Goal: Information Seeking & Learning: Learn about a topic

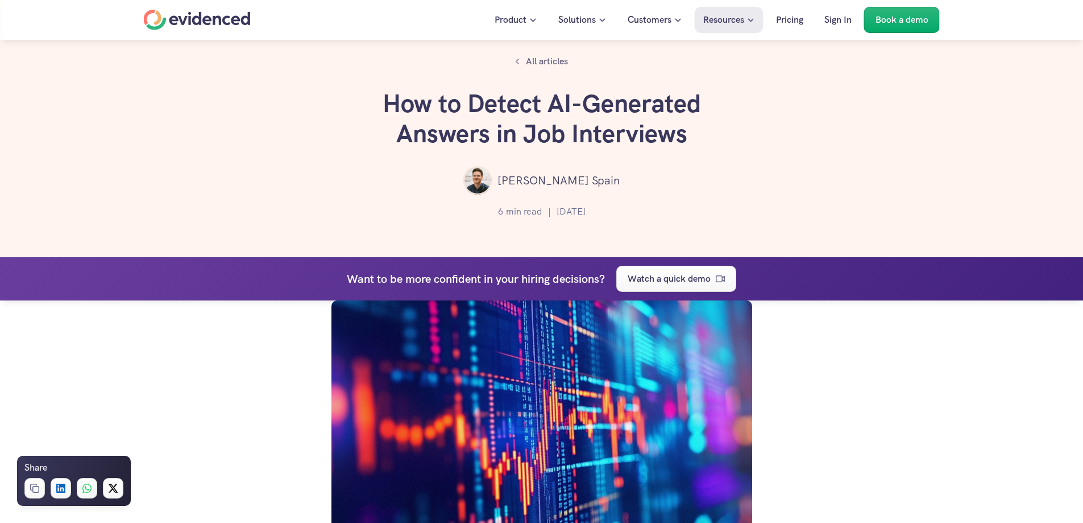
scroll to position [1970, 0]
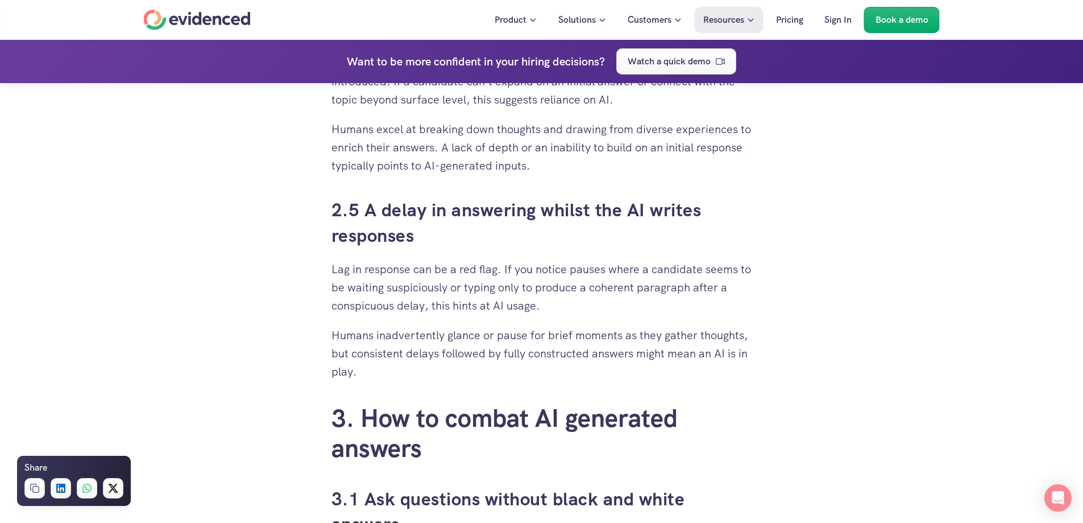
click at [599, 326] on p "Humans inadvertently glance or pause for brief moments as they gather thoughts,…" at bounding box center [542, 353] width 421 height 55
click at [361, 375] on p "Humans inadvertently glance or pause for brief moments as they gather thoughts,…" at bounding box center [542, 353] width 421 height 55
drag, startPoint x: 365, startPoint y: 373, endPoint x: 332, endPoint y: 369, distance: 33.2
click at [332, 369] on div "When you’ve put time and effort into building a solid recruitment process, it c…" at bounding box center [542, 469] width 421 height 3742
click at [354, 361] on p "Humans inadvertently glance or pause for brief moments as they gather thoughts,…" at bounding box center [542, 353] width 421 height 55
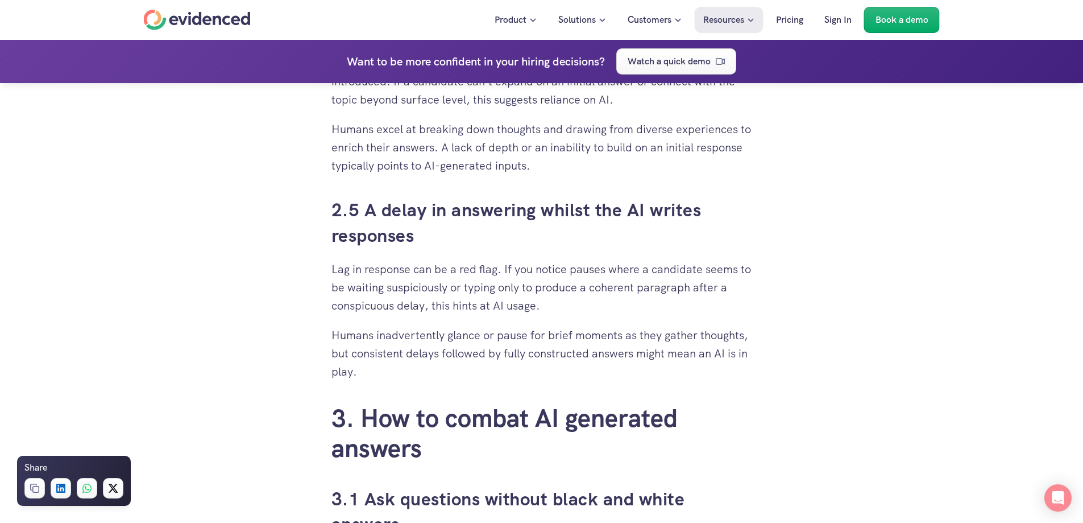
drag, startPoint x: 359, startPoint y: 374, endPoint x: 329, endPoint y: 272, distance: 106.2
click at [329, 272] on div "When you’ve put time and effort into building a solid recruitment process, it c…" at bounding box center [542, 336] width 444 height 4010
copy div "Lag in response can be a red flag. If you notice pauses where a candidate seems…"
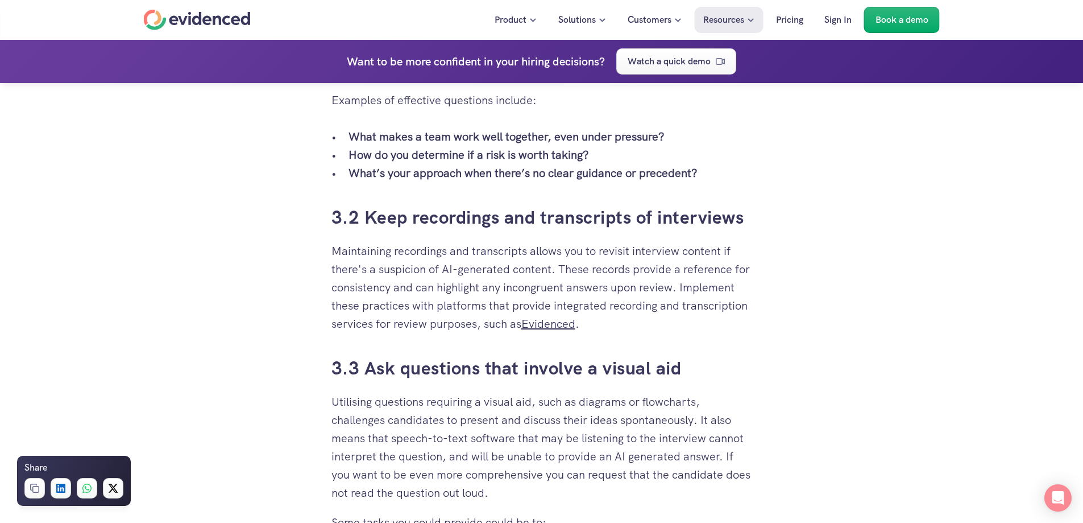
scroll to position [2538, 0]
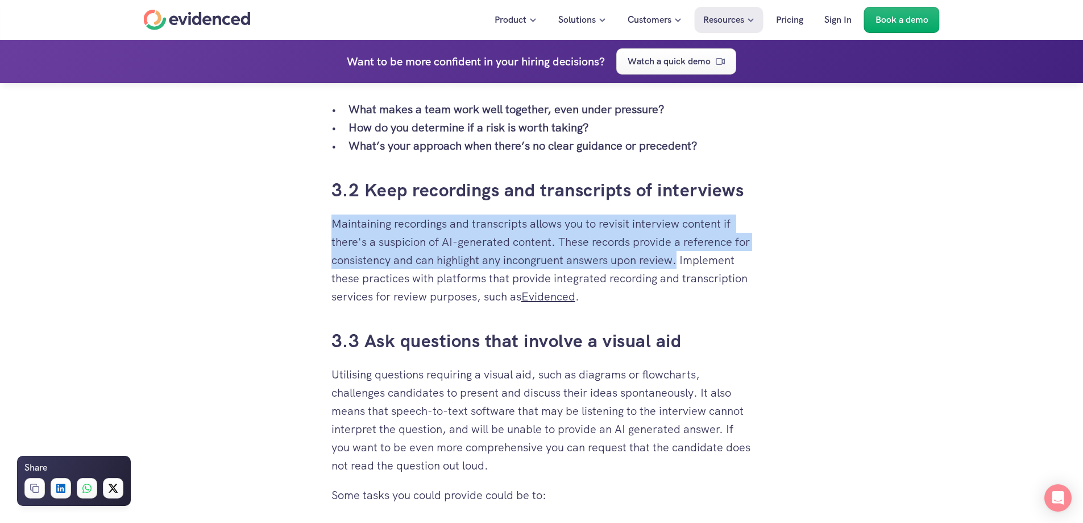
drag, startPoint x: 332, startPoint y: 222, endPoint x: 682, endPoint y: 265, distance: 352.5
click at [682, 265] on p "Maintaining recordings and transcripts allows you to revisit interview content …" at bounding box center [542, 259] width 421 height 91
copy p "Maintaining recordings and transcripts allows you to revisit interview content …"
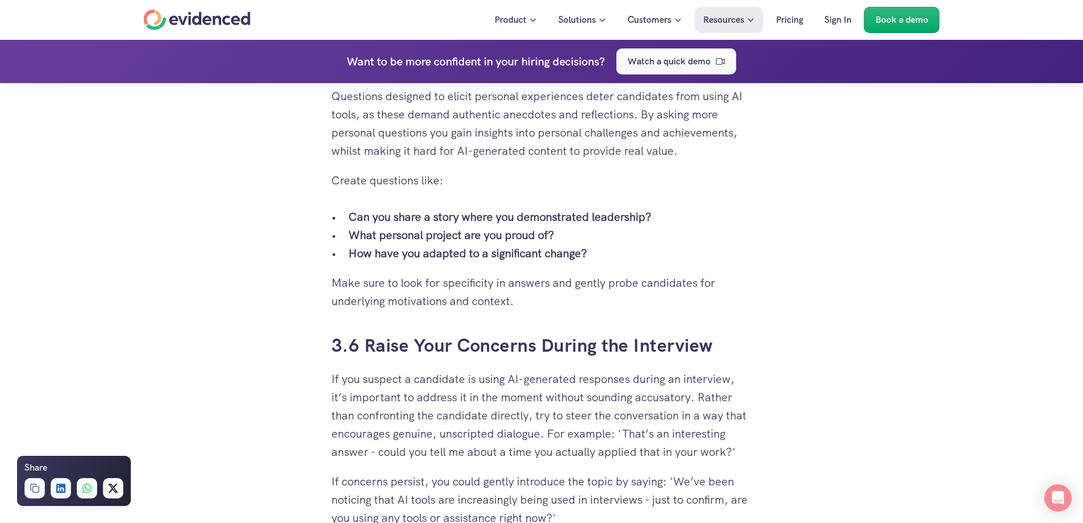
scroll to position [3278, 0]
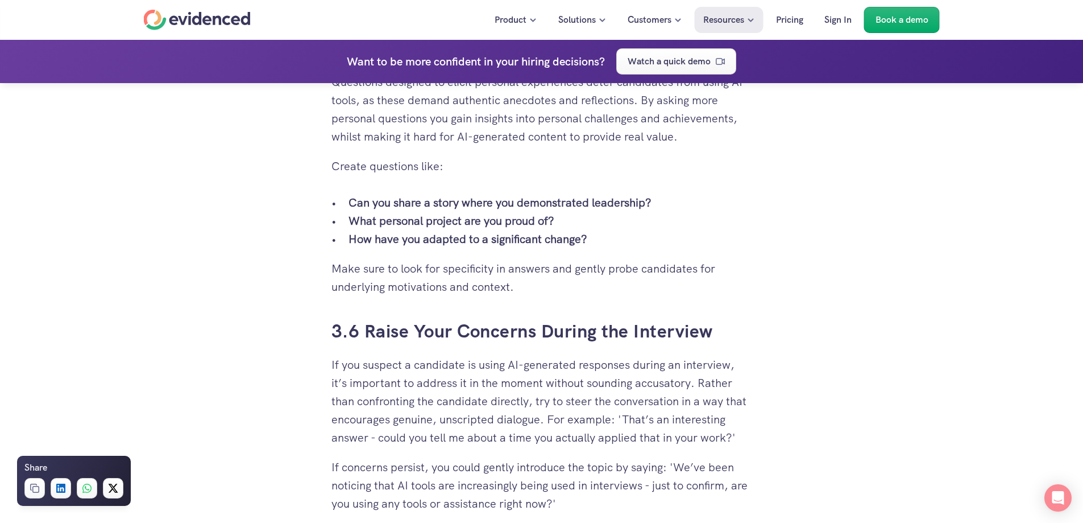
drag, startPoint x: 594, startPoint y: 239, endPoint x: 327, endPoint y: 98, distance: 302.0
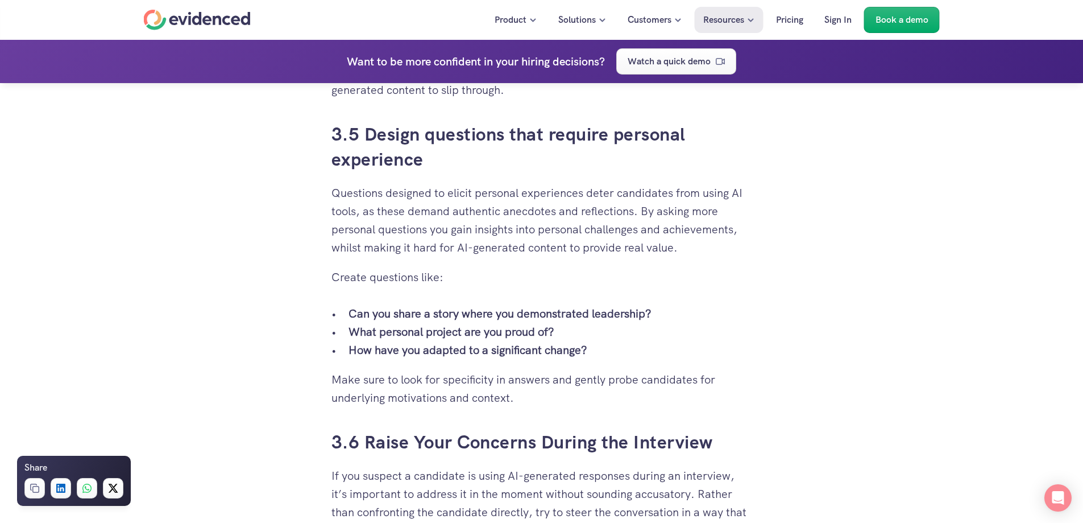
scroll to position [3164, 0]
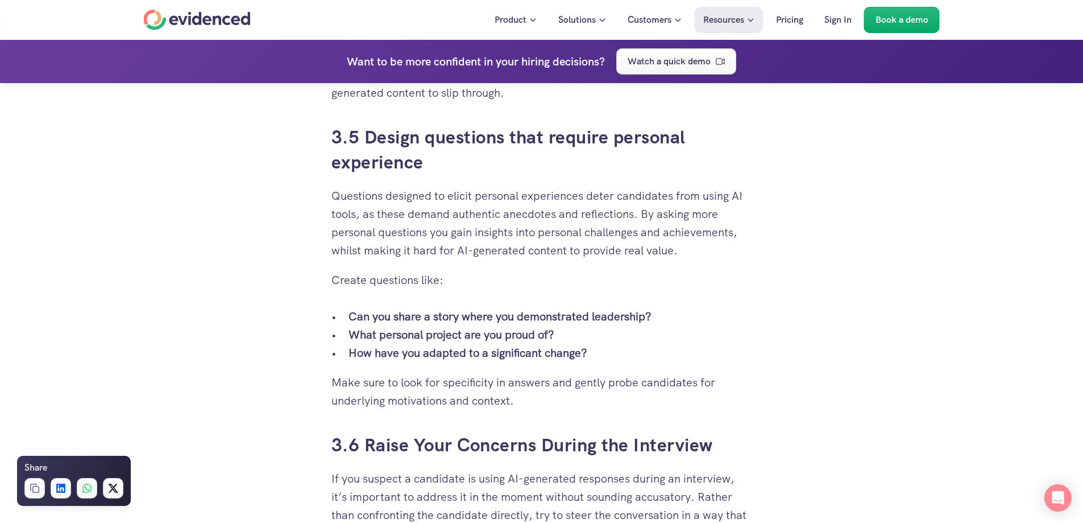
click at [600, 275] on p "Create questions like:" at bounding box center [542, 280] width 421 height 18
drag, startPoint x: 588, startPoint y: 356, endPoint x: 324, endPoint y: 197, distance: 307.7
copy div "Questions designed to elicit personal experiences deter candidates from using A…"
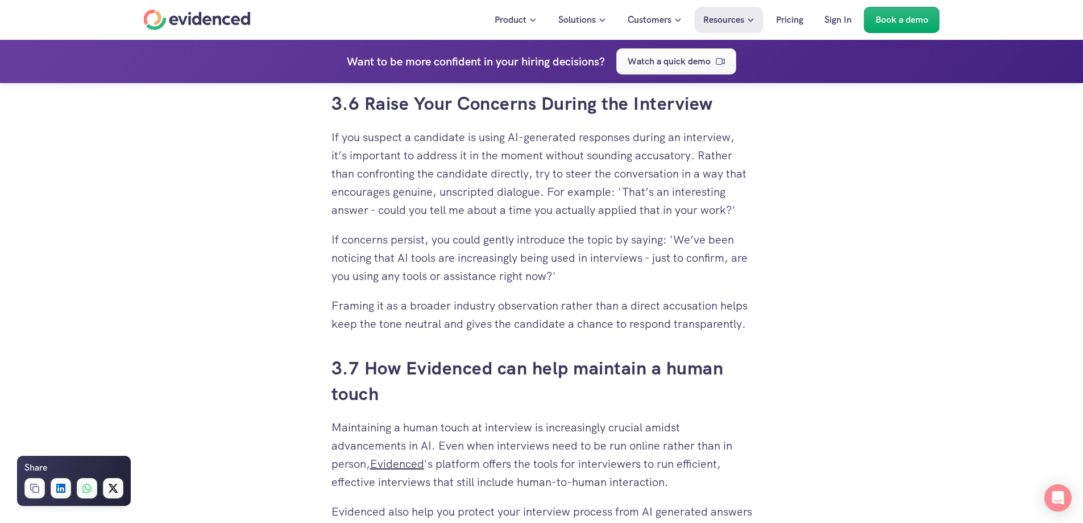
scroll to position [3448, 0]
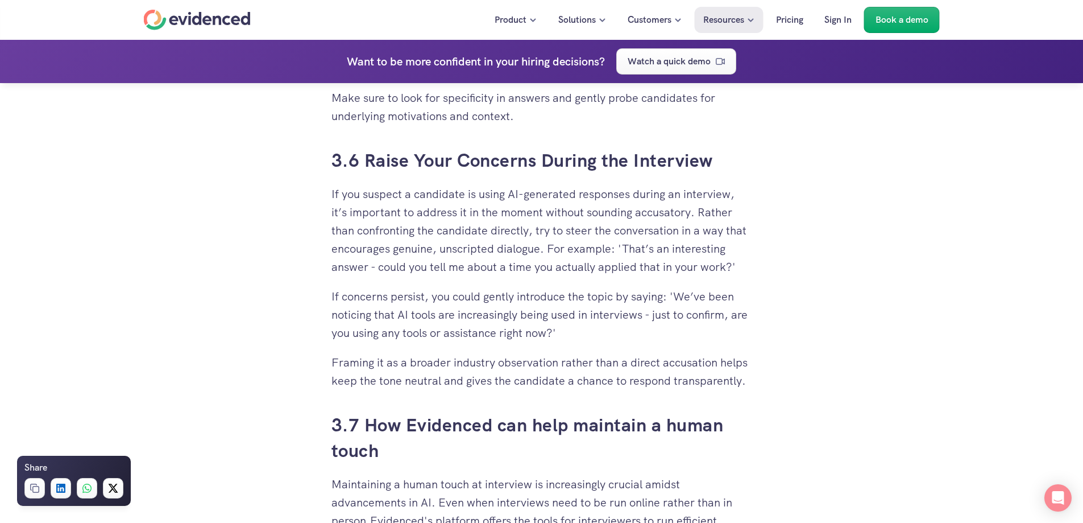
drag, startPoint x: 756, startPoint y: 382, endPoint x: 307, endPoint y: 198, distance: 484.9
copy div "If you suspect a candidate is using AI-generated responses during an interview,…"
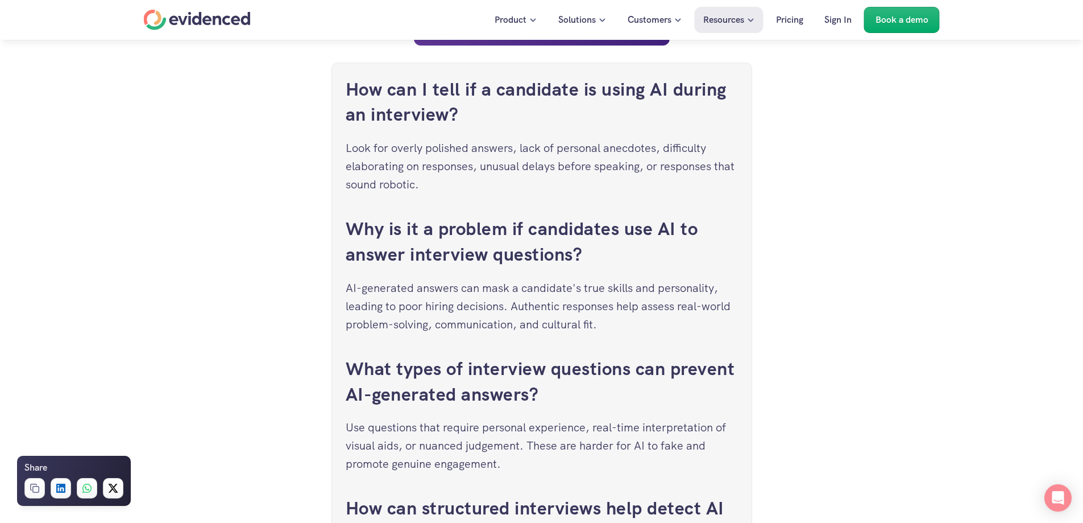
scroll to position [4358, 0]
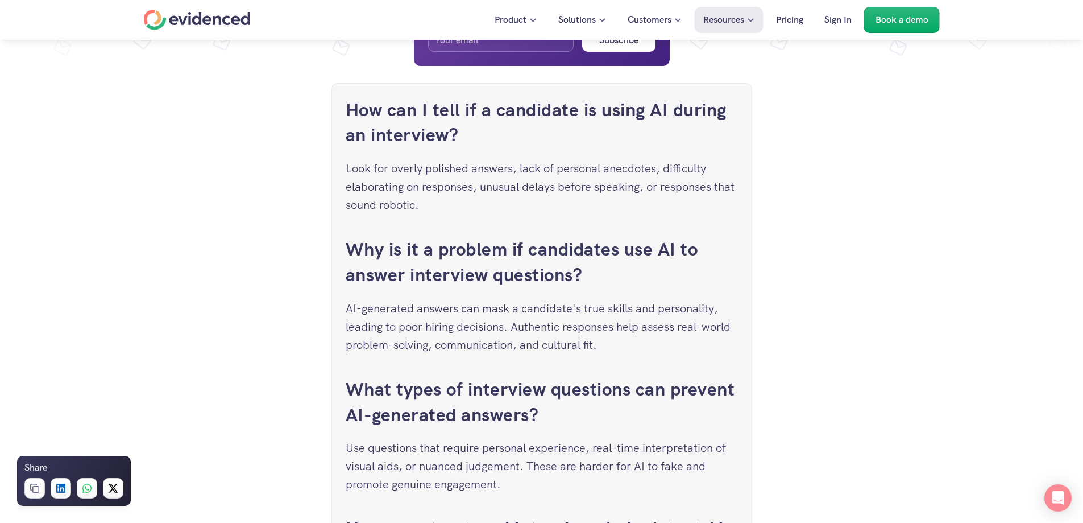
drag, startPoint x: 419, startPoint y: 209, endPoint x: 340, endPoint y: 169, distance: 88.8
click at [340, 169] on div "How can I tell if a candidate is using AI during an interview? Look for overly …" at bounding box center [542, 365] width 421 height 564
copy p "Look for overly polished answers, lack of personal anecdotes, difficulty elabor…"
drag, startPoint x: 609, startPoint y: 347, endPoint x: 339, endPoint y: 308, distance: 272.4
click at [339, 308] on div "How can I tell if a candidate is using AI during an interview? Look for overly …" at bounding box center [542, 365] width 421 height 564
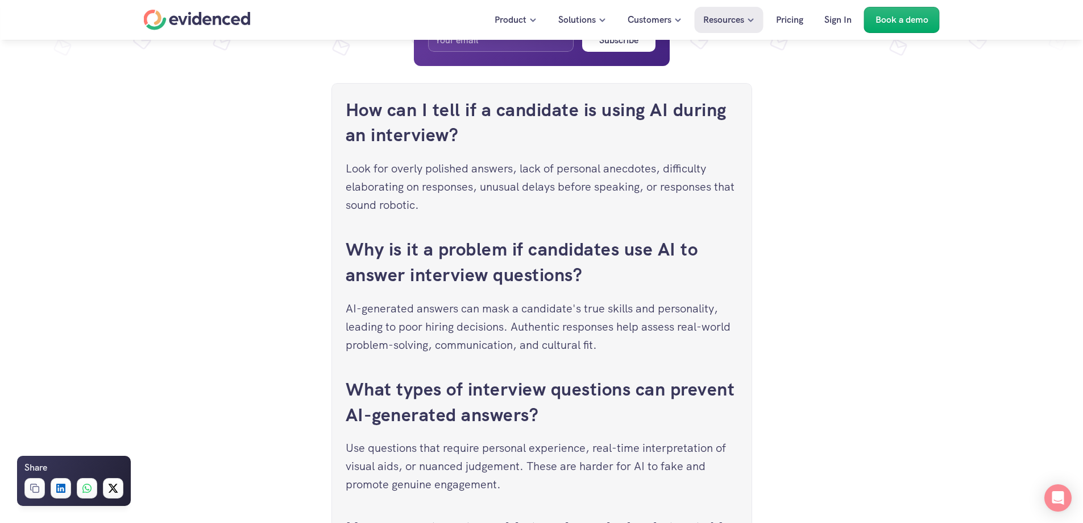
copy p "AI-generated answers can mask a candidate's true skills and personality, leadin…"
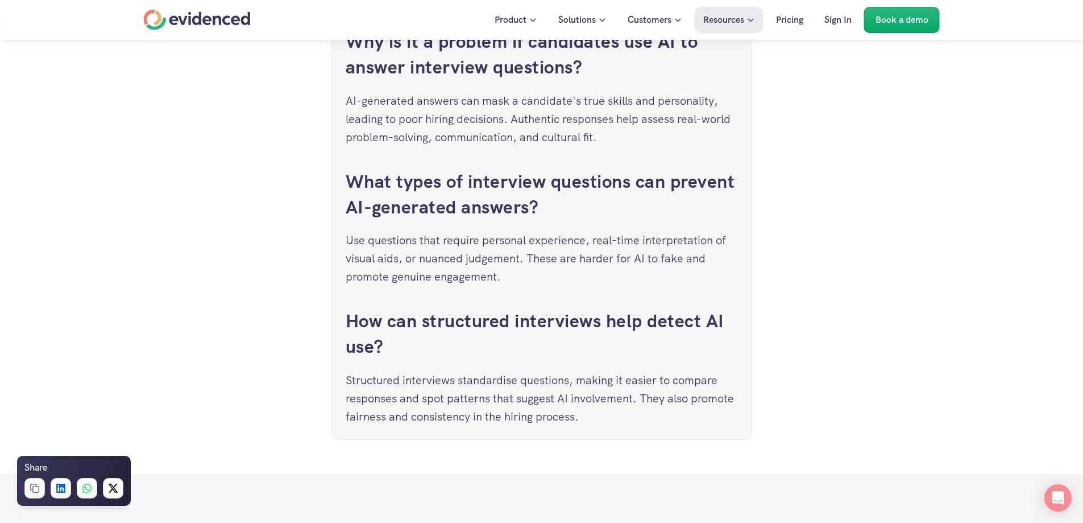
scroll to position [4586, 0]
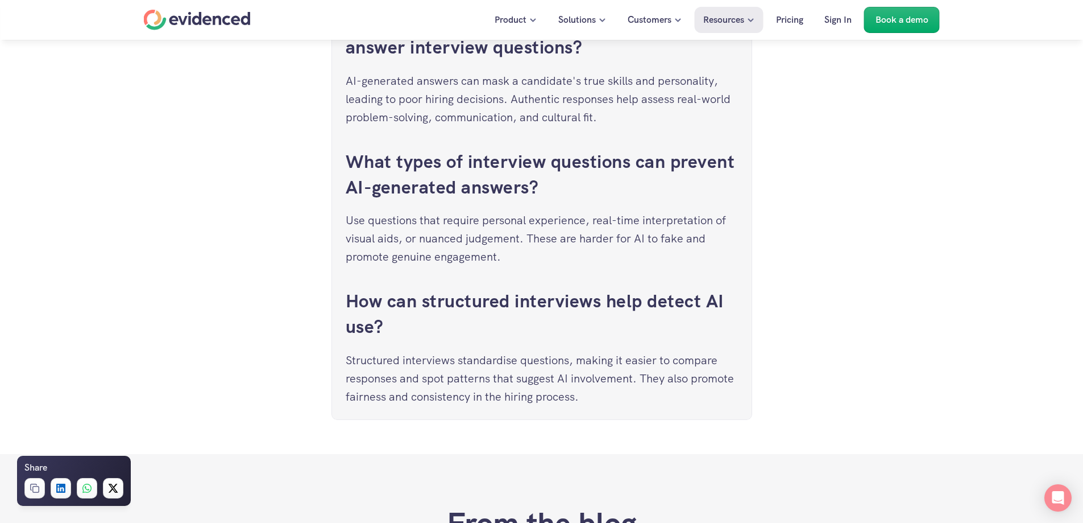
drag, startPoint x: 508, startPoint y: 258, endPoint x: 337, endPoint y: 225, distance: 173.8
click at [337, 225] on div "How can I tell if a candidate is using AI during an interview? Look for overly …" at bounding box center [542, 138] width 421 height 564
copy p "Use questions that require personal experience, real-time interpretation of vis…"
